Goal: Task Accomplishment & Management: Manage account settings

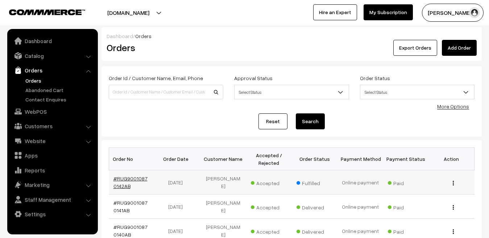
click at [139, 179] on link "#RUG90010870142AB" at bounding box center [131, 183] width 34 height 14
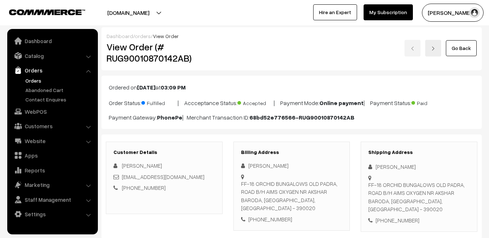
click at [391, 15] on link "My Subscription" at bounding box center [388, 12] width 49 height 16
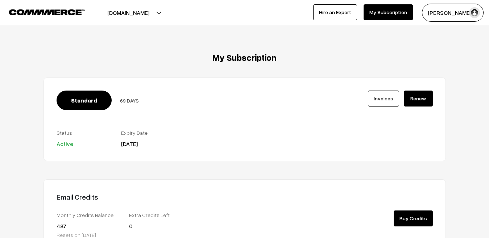
click at [423, 98] on link "Renew" at bounding box center [418, 99] width 29 height 16
